Goal: Information Seeking & Learning: Learn about a topic

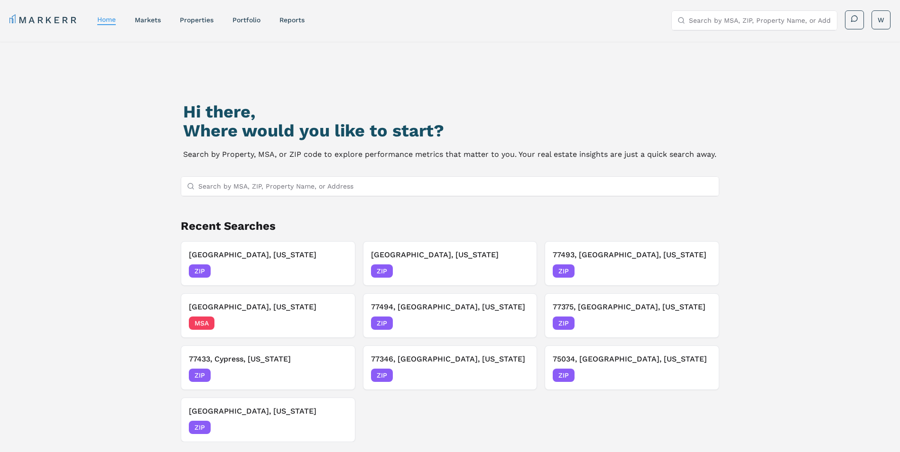
click at [229, 186] on input "Search by MSA, ZIP, Property Name, or Address" at bounding box center [455, 186] width 515 height 19
click at [307, 186] on input "Search by MSA, ZIP, Property Name, or Address" at bounding box center [455, 186] width 515 height 19
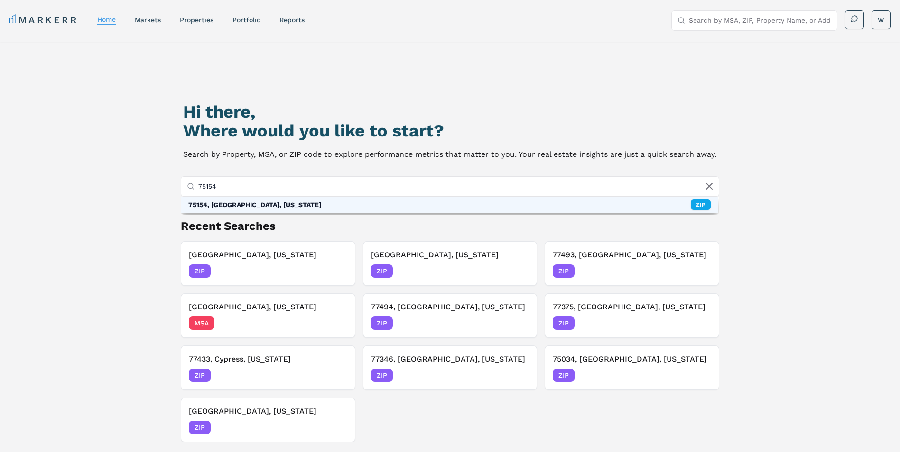
type input "75154"
click at [287, 205] on div "75154, [GEOGRAPHIC_DATA], [US_STATE] ZIP" at bounding box center [450, 205] width 538 height 16
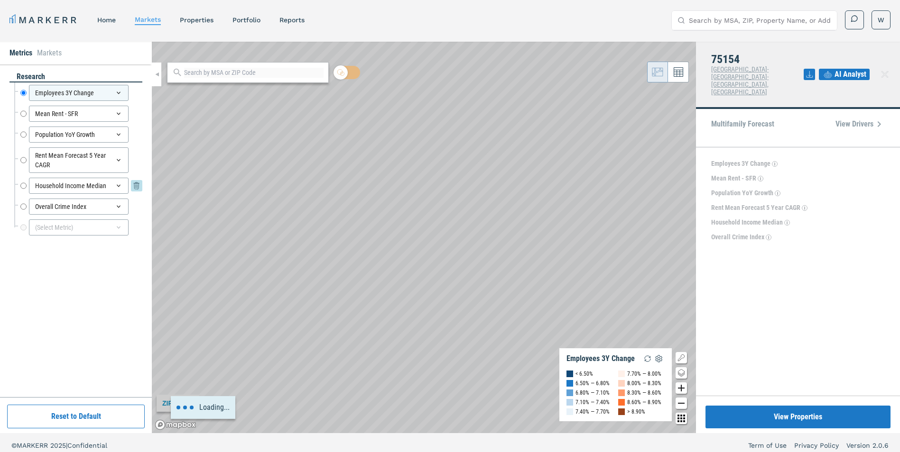
click at [21, 183] on input "Household Income Median" at bounding box center [23, 186] width 6 height 16
radio input "false"
radio input "true"
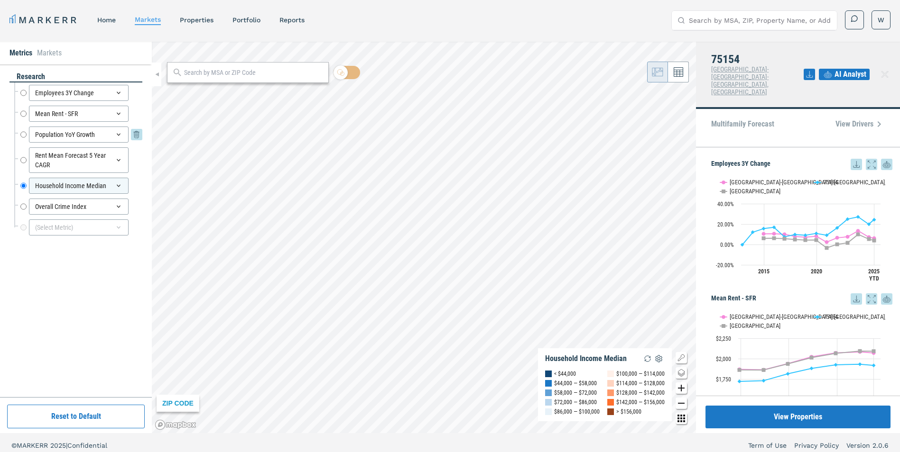
click at [29, 136] on div "Population YoY Growth" at bounding box center [79, 135] width 100 height 16
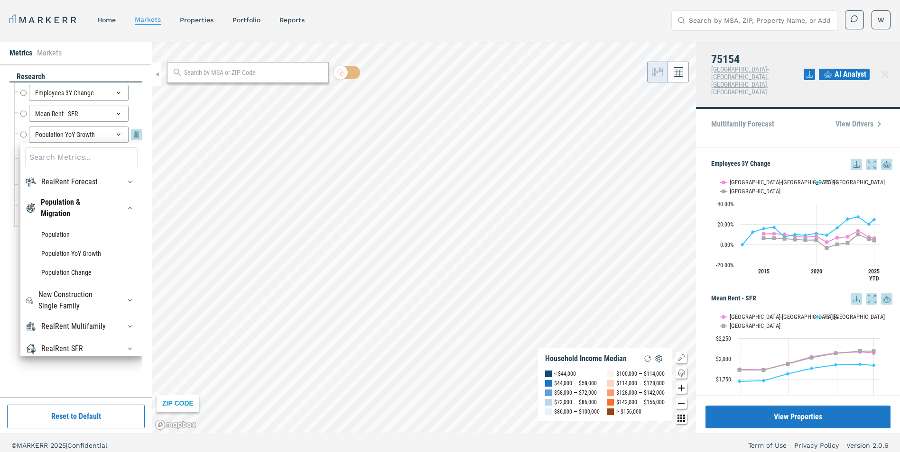
click at [25, 134] on input "Population YoY Growth" at bounding box center [23, 135] width 6 height 16
radio input "true"
